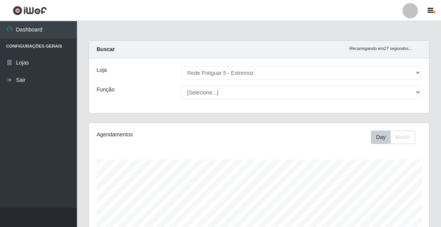
select select "79"
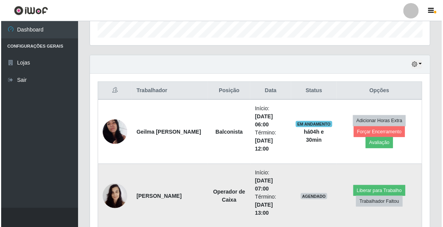
scroll to position [160, 340]
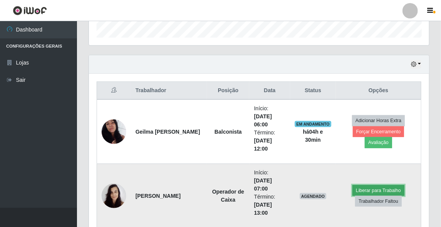
drag, startPoint x: 380, startPoint y: 191, endPoint x: 375, endPoint y: 190, distance: 4.4
click at [375, 190] on button "Liberar para Trabalho" at bounding box center [378, 190] width 52 height 11
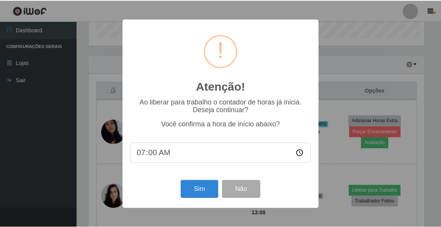
scroll to position [160, 338]
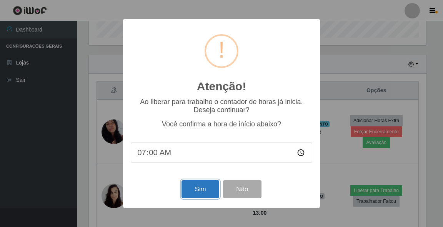
click at [207, 194] on button "Sim" at bounding box center [200, 189] width 37 height 18
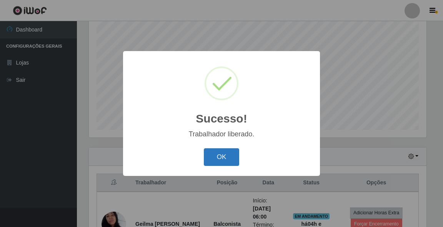
click at [219, 160] on button "OK" at bounding box center [222, 157] width 36 height 18
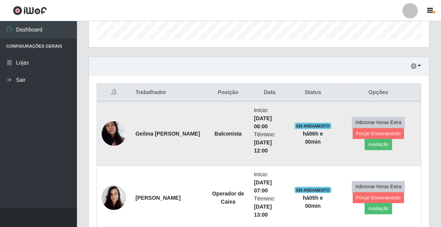
scroll to position [266, 0]
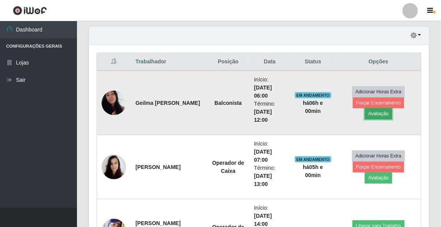
click at [392, 108] on button "Avaliação" at bounding box center [378, 113] width 27 height 11
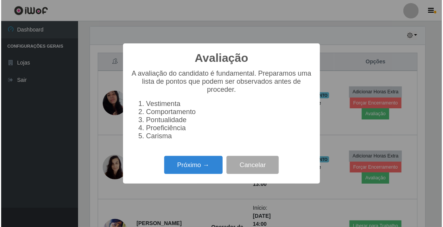
scroll to position [160, 338]
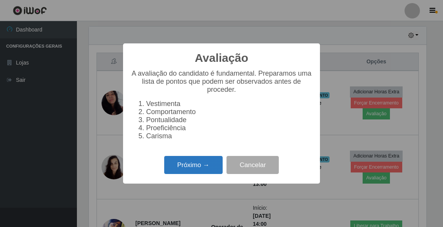
click at [211, 172] on button "Próximo →" at bounding box center [193, 165] width 58 height 18
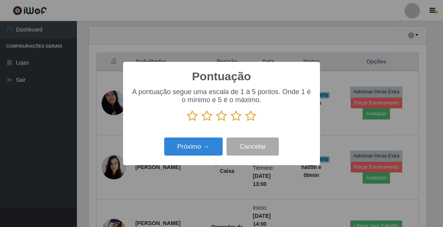
scroll to position [384529, 384351]
click at [251, 117] on icon at bounding box center [250, 116] width 11 height 12
click at [245, 122] on input "radio" at bounding box center [245, 122] width 0 height 0
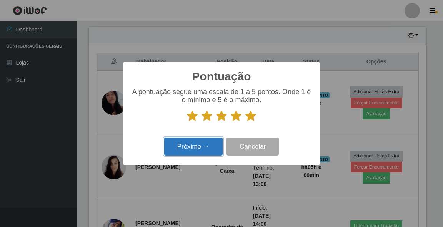
click at [195, 147] on button "Próximo →" at bounding box center [193, 147] width 58 height 18
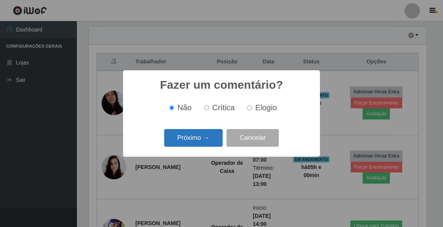
click at [190, 139] on button "Próximo →" at bounding box center [193, 138] width 58 height 18
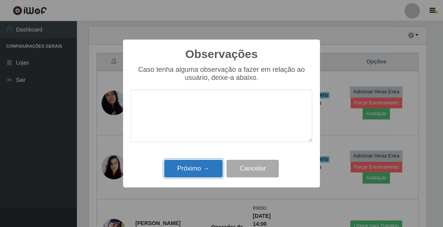
click at [195, 167] on button "Próximo →" at bounding box center [193, 169] width 58 height 18
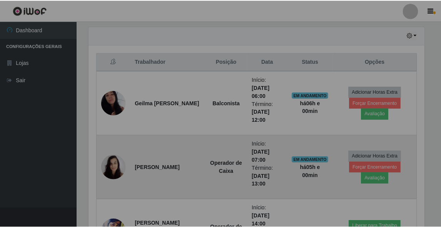
scroll to position [160, 340]
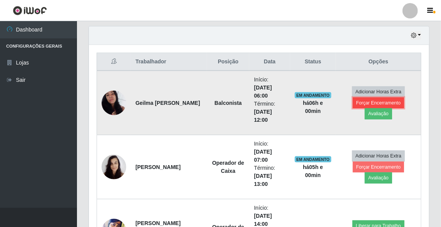
click at [356, 107] on button "Forçar Encerramento" at bounding box center [379, 103] width 52 height 11
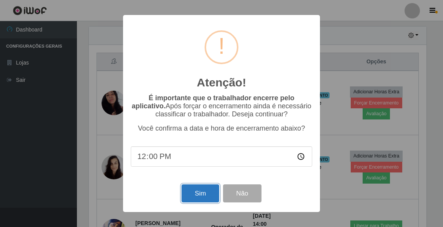
click at [198, 193] on button "Sim" at bounding box center [200, 194] width 37 height 18
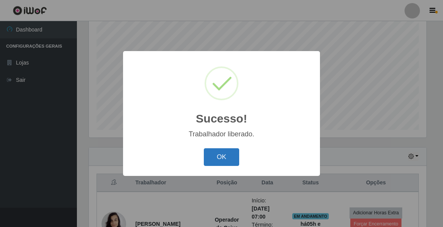
click at [222, 162] on button "OK" at bounding box center [222, 157] width 36 height 18
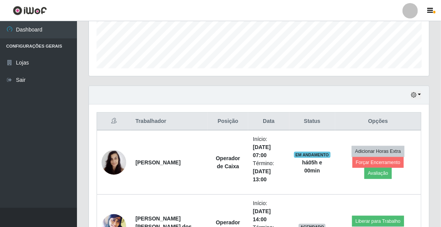
scroll to position [237, 0]
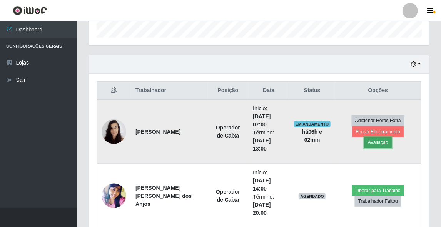
click at [392, 137] on button "Avaliação" at bounding box center [377, 142] width 27 height 11
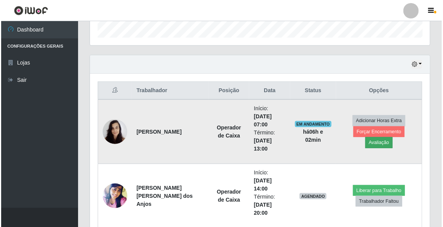
scroll to position [160, 338]
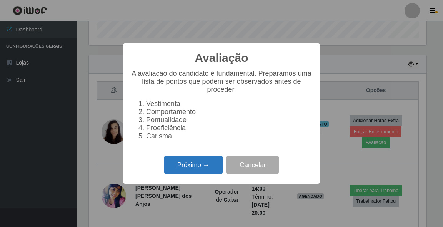
click at [203, 168] on button "Próximo →" at bounding box center [193, 165] width 58 height 18
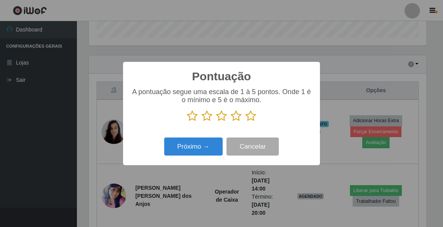
click at [252, 117] on icon at bounding box center [250, 116] width 11 height 12
click at [245, 122] on input "radio" at bounding box center [245, 122] width 0 height 0
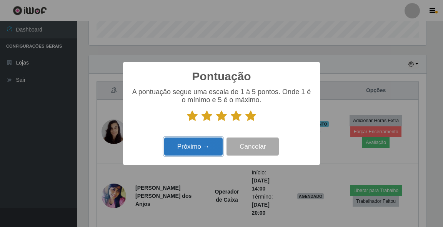
click at [199, 150] on button "Próximo →" at bounding box center [193, 147] width 58 height 18
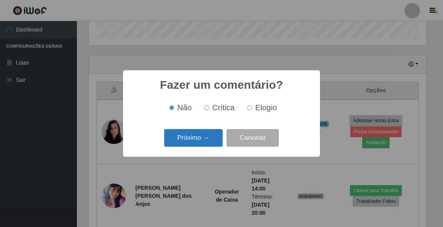
click at [195, 143] on button "Próximo →" at bounding box center [193, 138] width 58 height 18
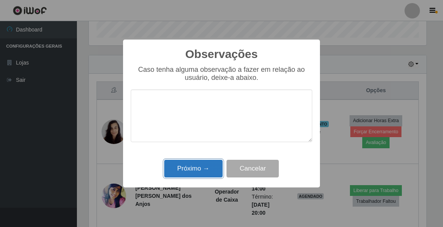
click at [199, 166] on button "Próximo →" at bounding box center [193, 169] width 58 height 18
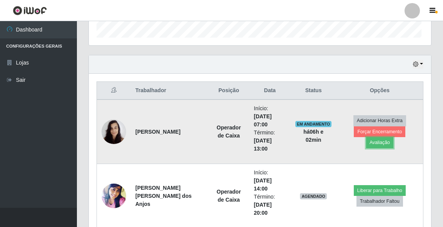
scroll to position [160, 340]
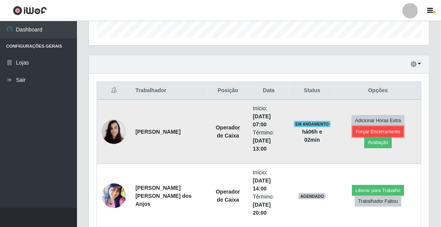
click at [355, 135] on button "Forçar Encerramento" at bounding box center [378, 132] width 52 height 11
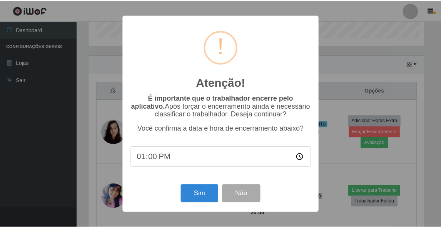
scroll to position [160, 338]
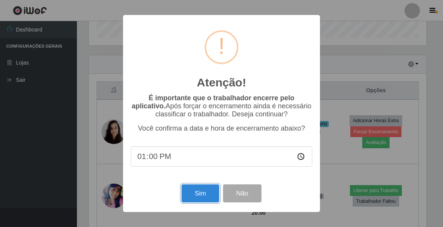
drag, startPoint x: 194, startPoint y: 197, endPoint x: 200, endPoint y: 193, distance: 6.5
click at [195, 194] on button "Sim" at bounding box center [200, 194] width 37 height 18
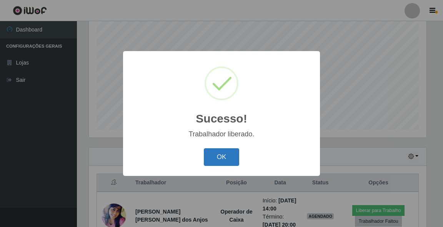
click at [215, 159] on button "OK" at bounding box center [222, 157] width 36 height 18
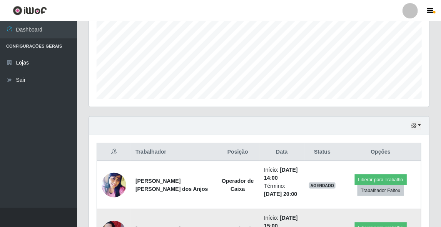
scroll to position [83, 0]
